Goal: Transaction & Acquisition: Purchase product/service

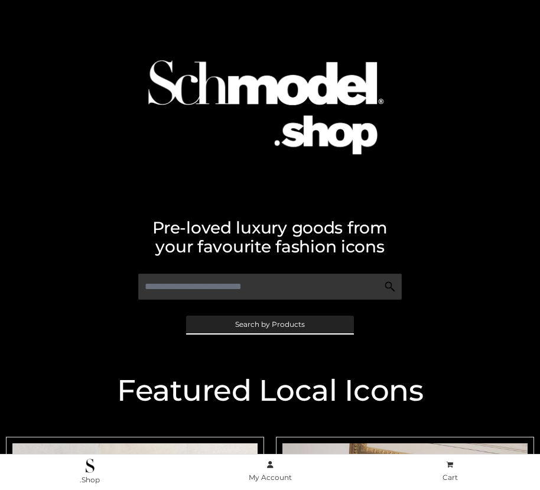
click at [270, 324] on span "Search by Products" at bounding box center [270, 324] width 70 height 7
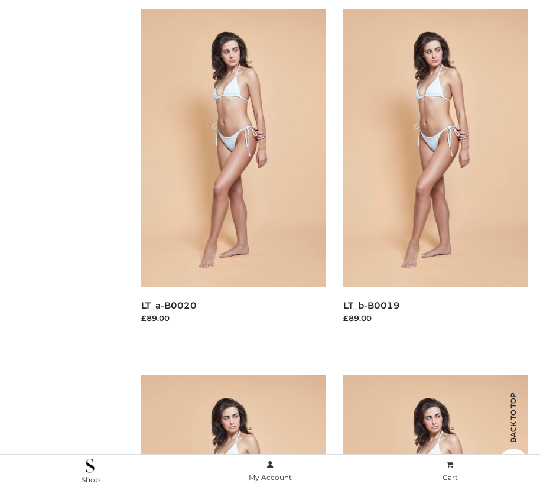
scroll to position [195, 0]
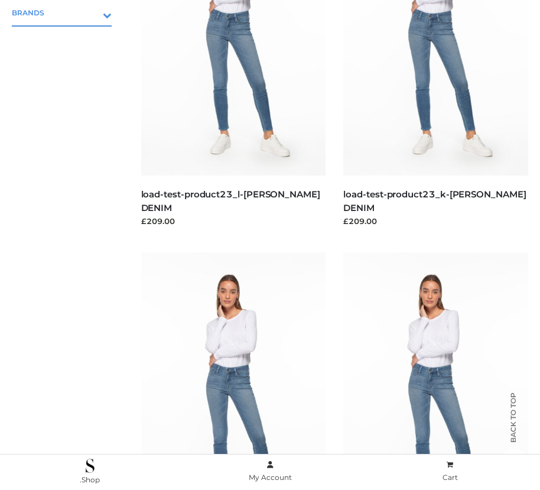
click at [90, 12] on icon "Toggle Submenu" at bounding box center [45, 15] width 132 height 14
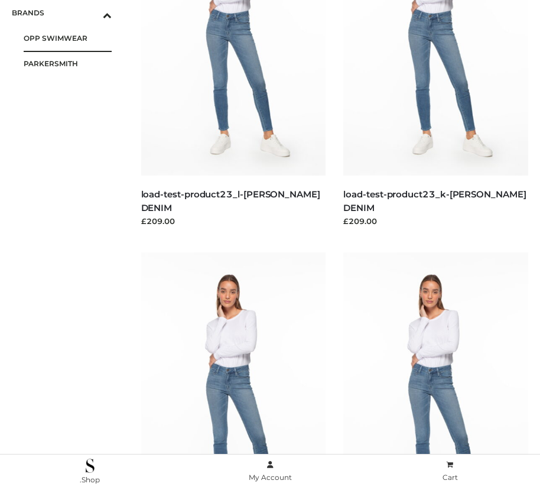
click at [67, 38] on span "OPP SWIMWEAR" at bounding box center [68, 38] width 88 height 14
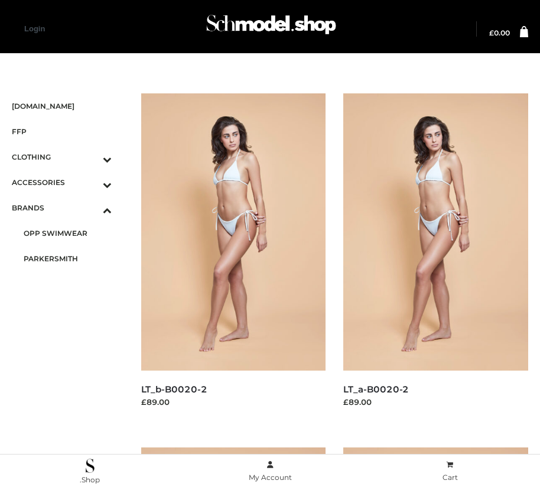
scroll to position [997, 0]
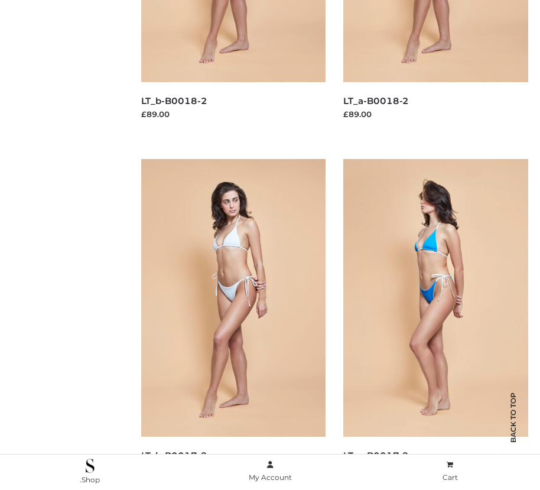
click at [436, 324] on img at bounding box center [435, 297] width 185 height 277
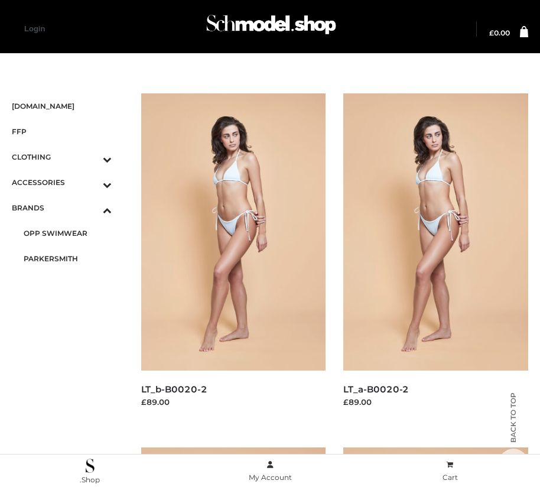
scroll to position [1351, 0]
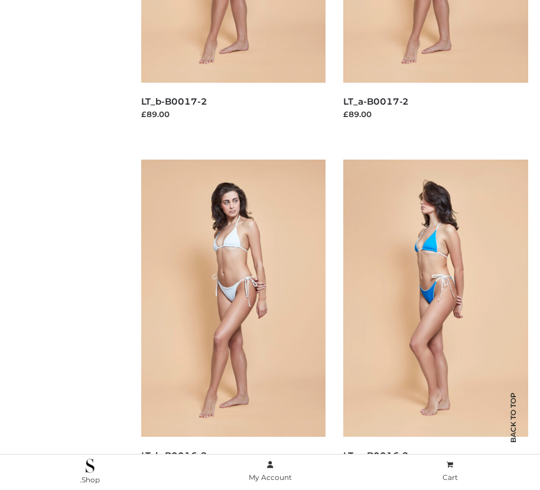
click at [436, 325] on img at bounding box center [435, 298] width 185 height 277
